Goal: Obtain resource: Obtain resource

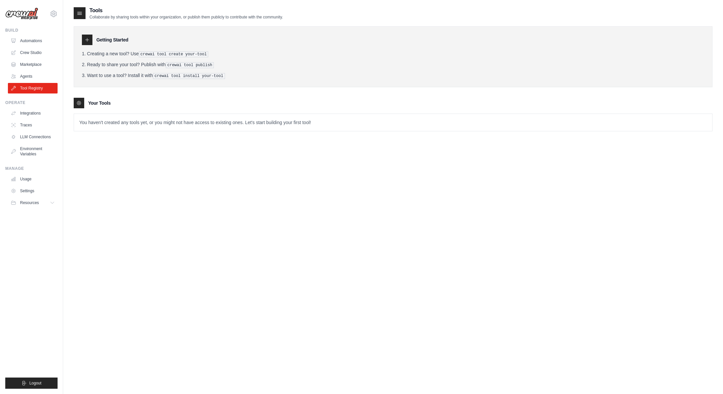
click at [565, 57] on ol "Creating a new tool? Use crewai tool create your-tool Ready to share your tool?…" at bounding box center [393, 64] width 623 height 29
click at [33, 42] on link "Automations" at bounding box center [34, 41] width 50 height 11
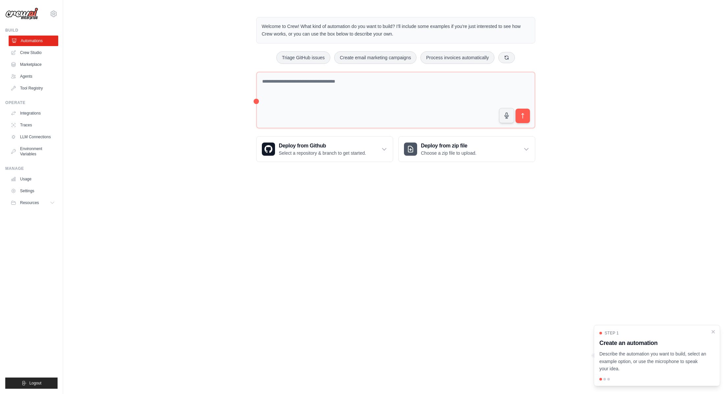
click at [25, 44] on link "Automations" at bounding box center [34, 41] width 50 height 11
click at [35, 65] on link "Marketplace" at bounding box center [34, 64] width 50 height 11
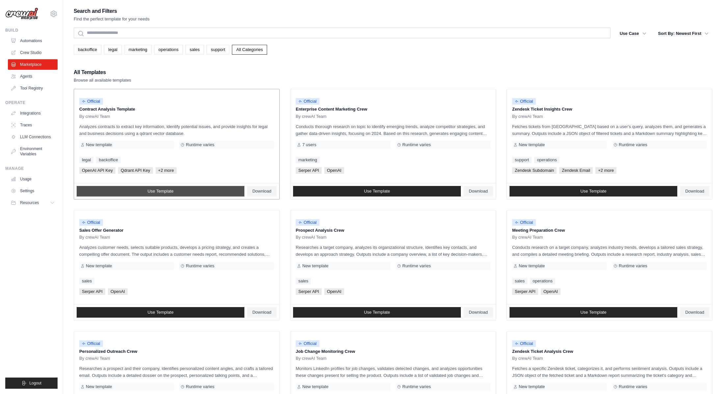
click at [191, 191] on link "Use Template" at bounding box center [161, 191] width 168 height 11
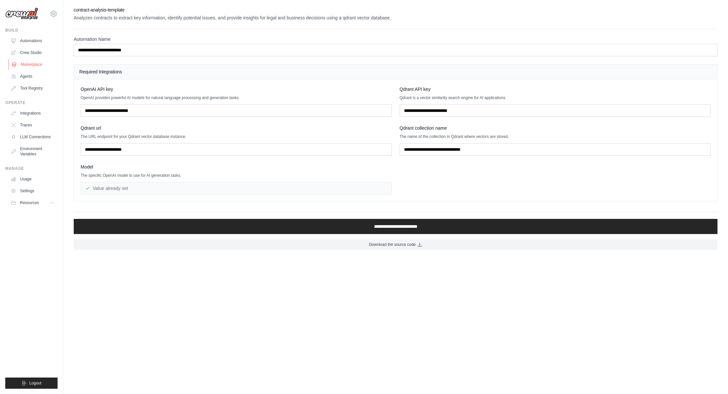
click at [33, 65] on link "Marketplace" at bounding box center [34, 64] width 50 height 11
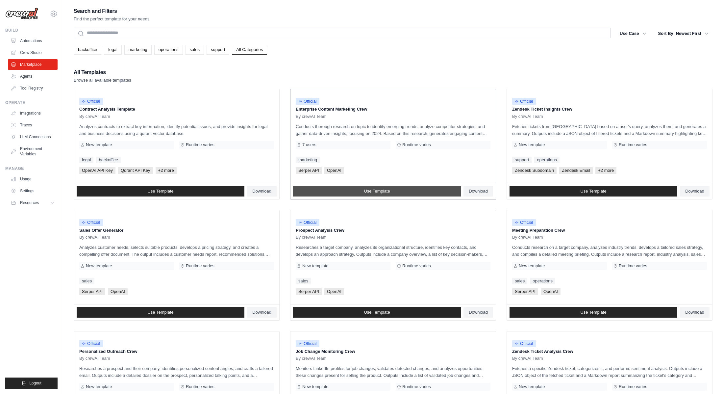
click at [364, 191] on span "Use Template" at bounding box center [377, 191] width 26 height 5
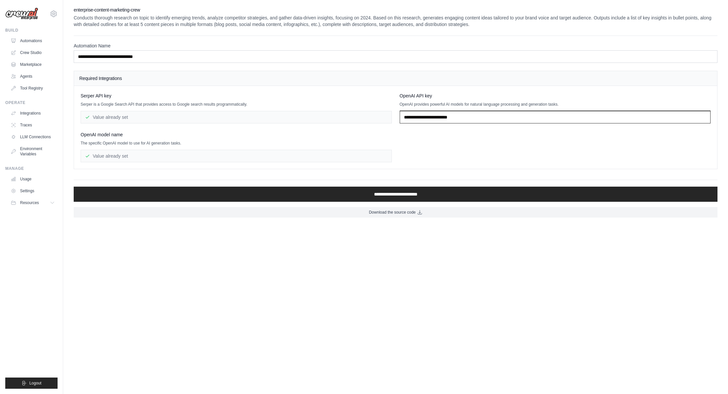
click at [468, 121] on input "text" at bounding box center [555, 117] width 311 height 13
click at [309, 100] on div "[PERSON_NAME] API key [PERSON_NAME] is a Google Search API that provides access…" at bounding box center [236, 107] width 311 height 31
